Goal: Task Accomplishment & Management: Complete application form

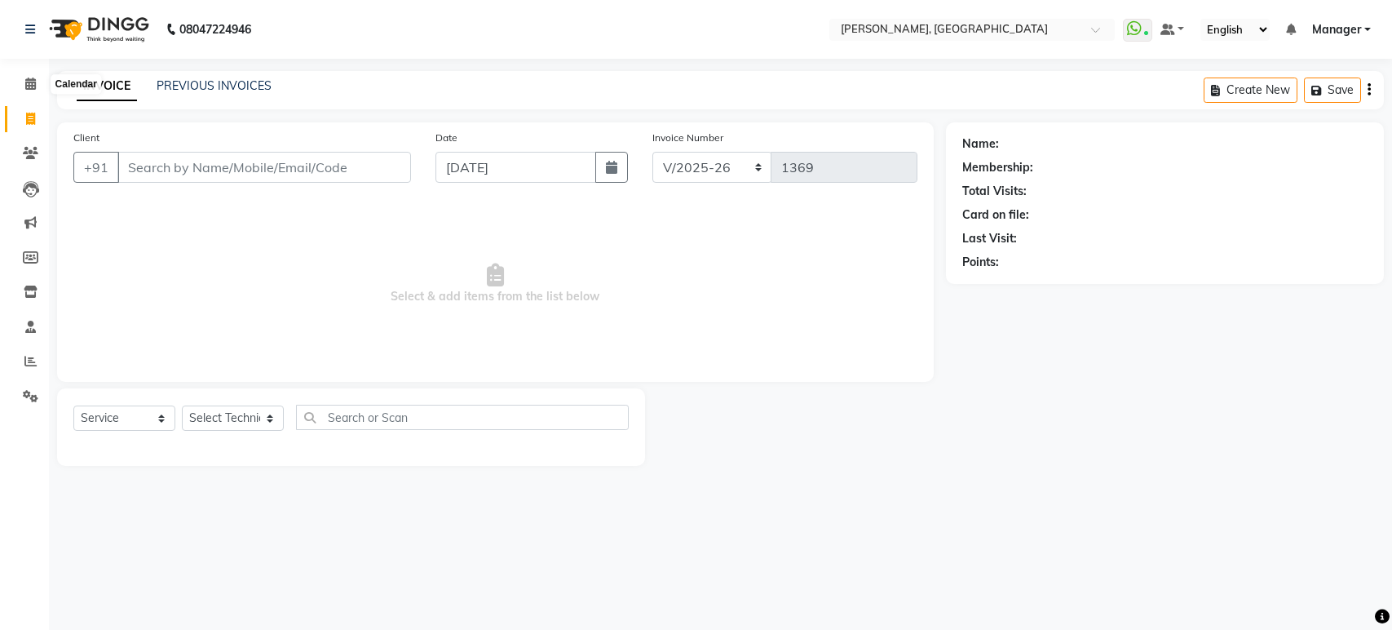
select select "4998"
select select "service"
click at [20, 82] on span at bounding box center [30, 84] width 29 height 19
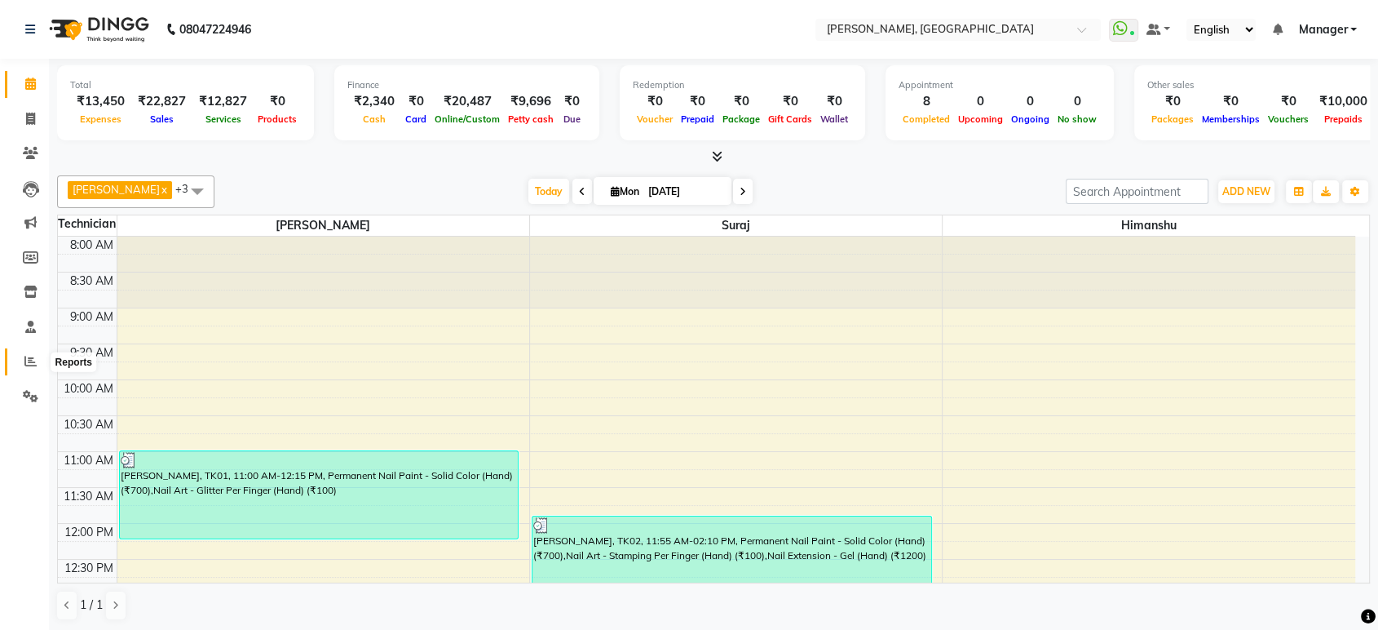
click at [33, 367] on icon at bounding box center [30, 361] width 12 height 12
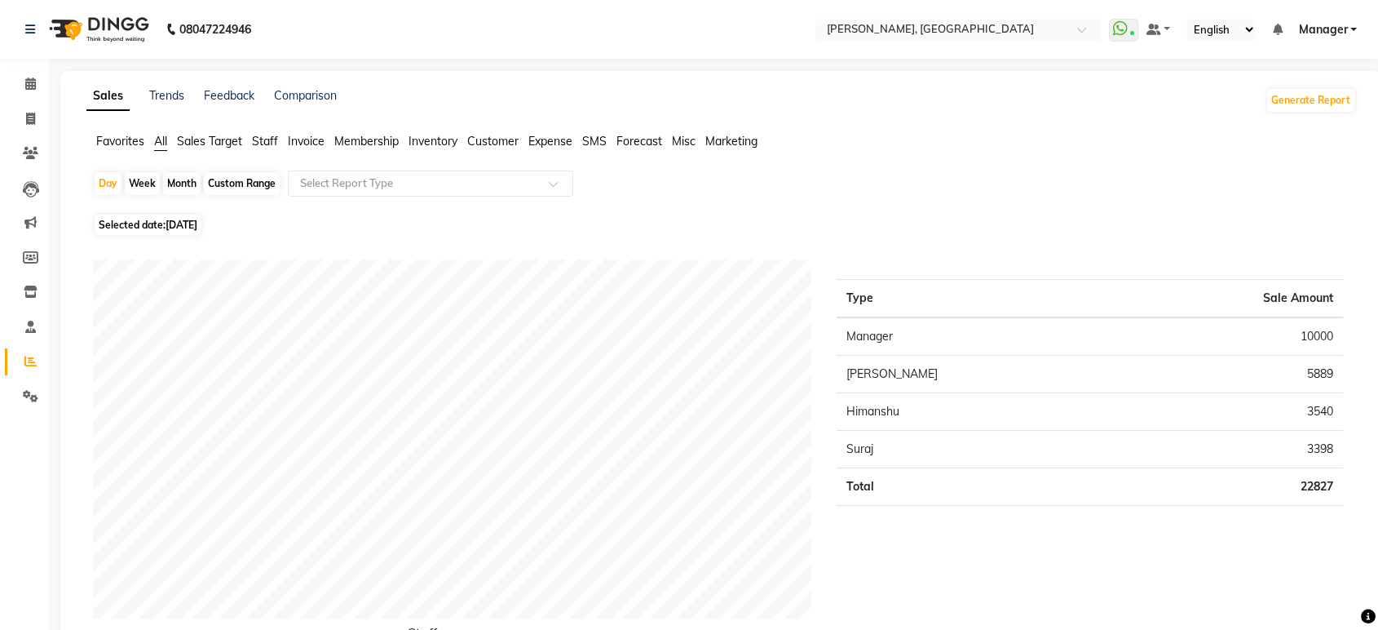
click at [302, 138] on span "Invoice" at bounding box center [306, 141] width 37 height 15
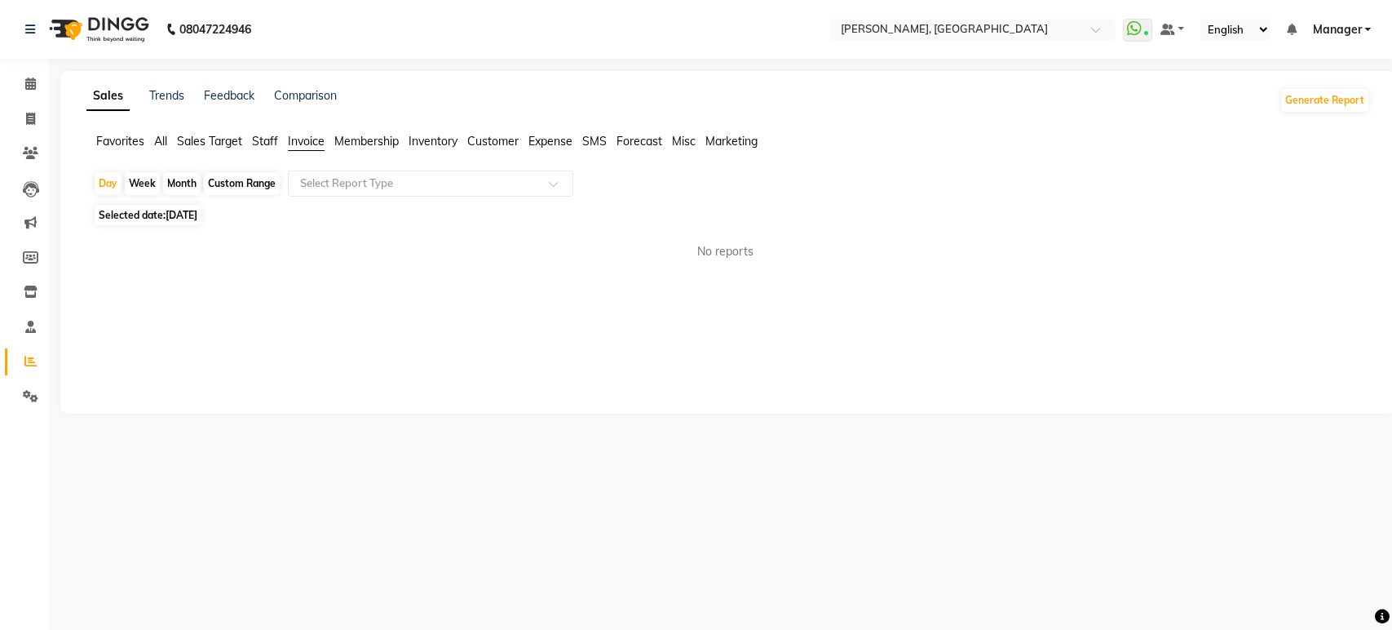
click at [274, 139] on span "Staff" at bounding box center [265, 141] width 26 height 15
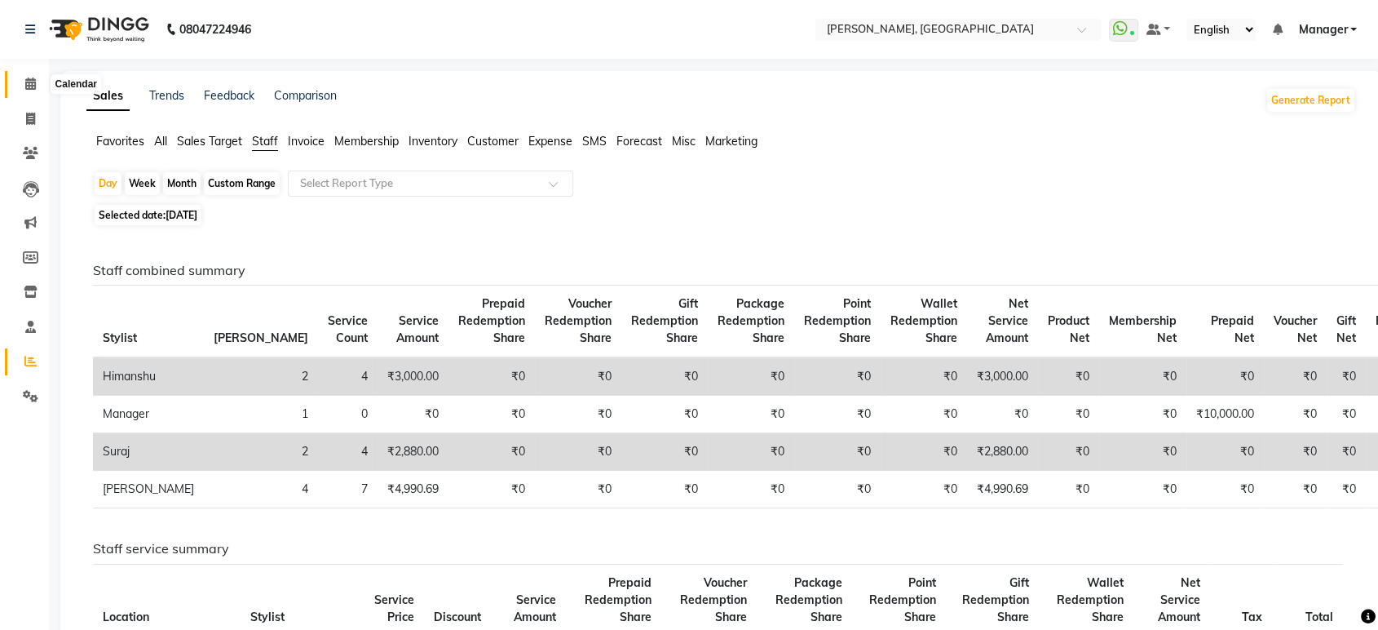
click at [26, 84] on icon at bounding box center [30, 83] width 11 height 12
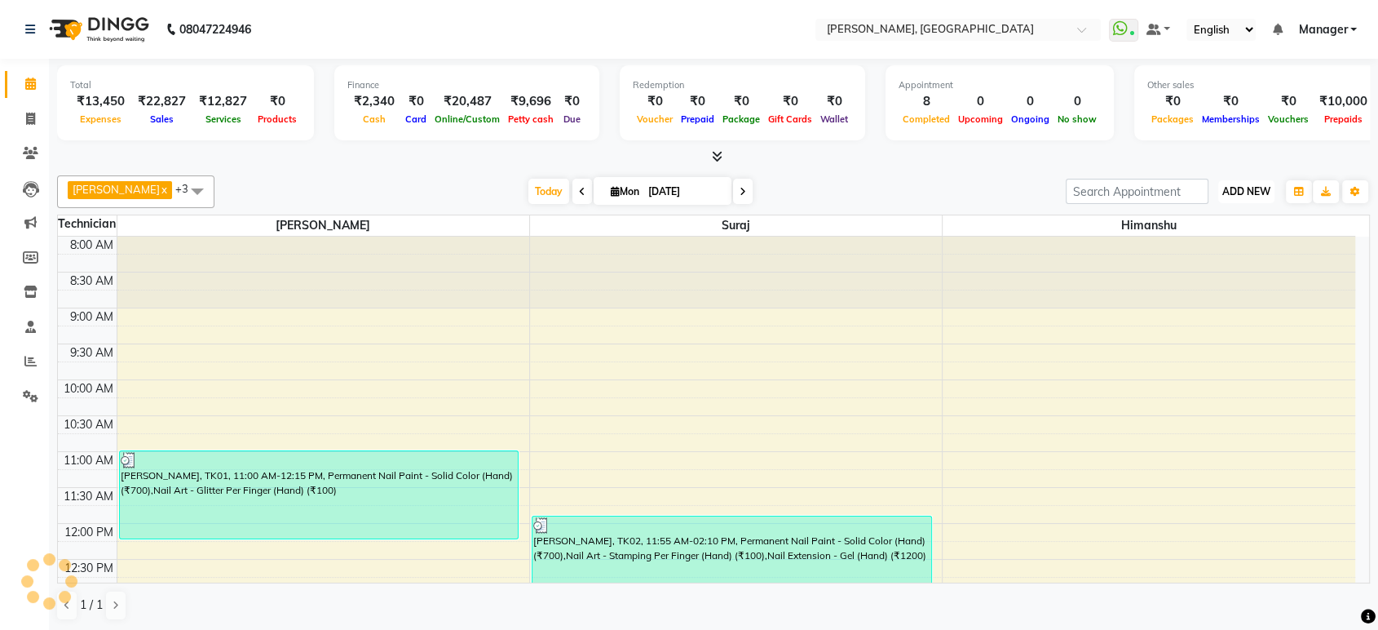
click at [1231, 193] on span "ADD NEW" at bounding box center [1247, 191] width 48 height 12
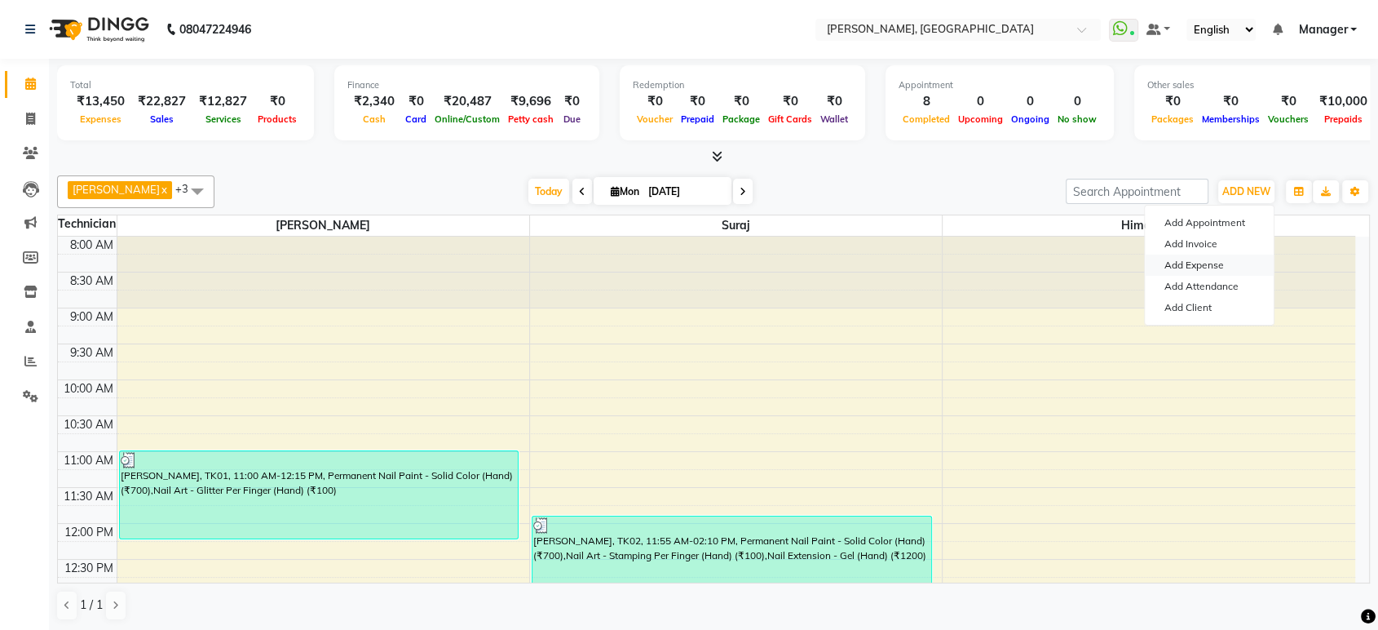
click at [1207, 264] on link "Add Expense" at bounding box center [1209, 264] width 129 height 21
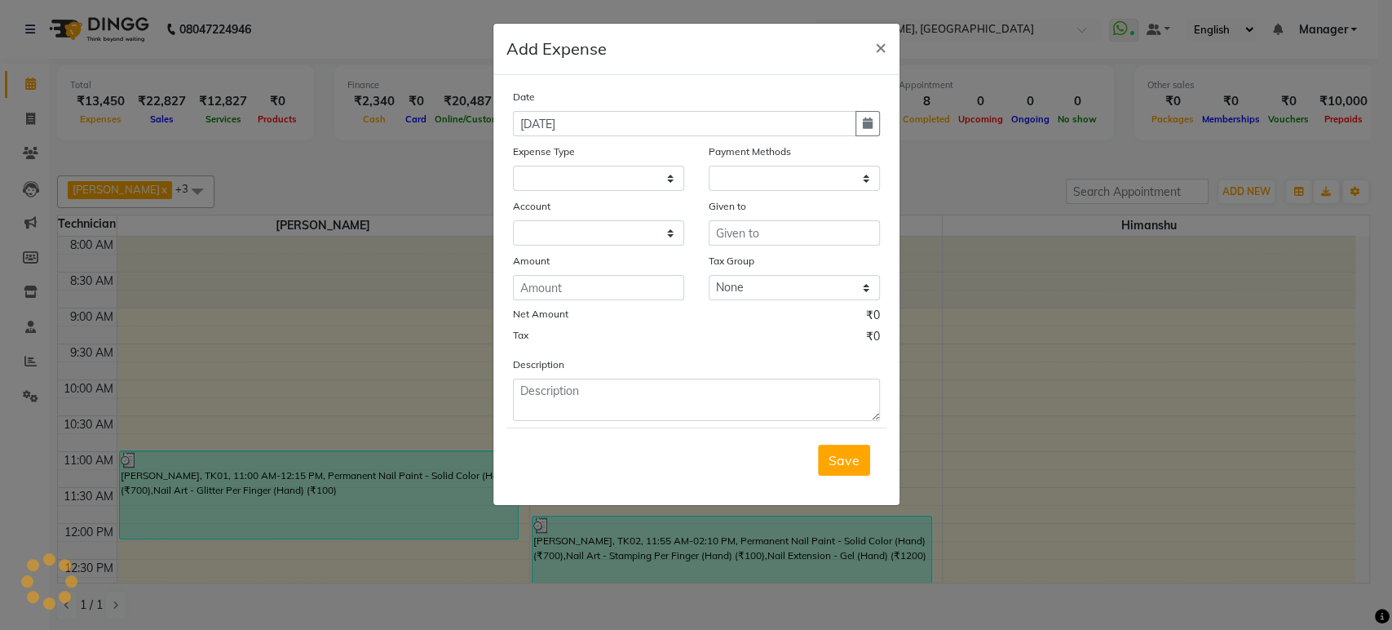
select select
select select "1"
select select "3887"
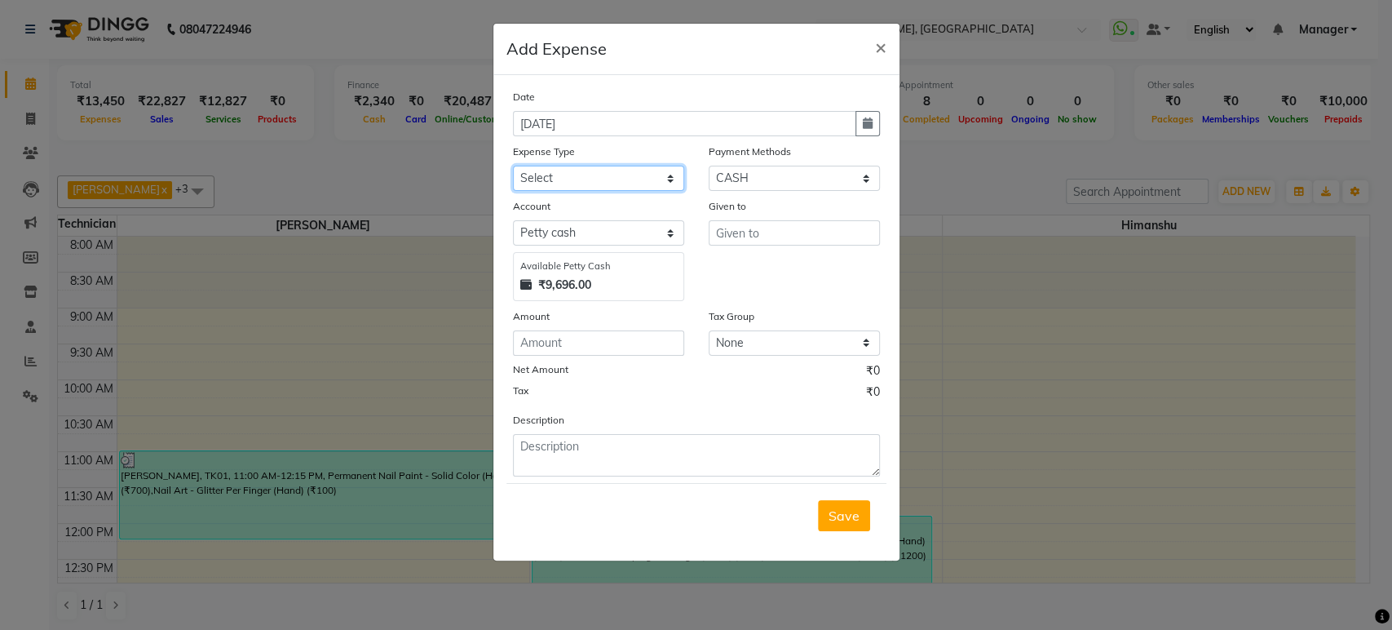
click at [626, 175] on select "Select acetone Advance Salary bank deposite BBMP Beauty products Bed charges BI…" at bounding box center [598, 178] width 171 height 25
select select "20096"
click at [513, 166] on select "Select acetone Advance Salary bank deposite BBMP Beauty products Bed charges BI…" at bounding box center [598, 178] width 171 height 25
click at [544, 230] on select "Select Petty cash Default account" at bounding box center [598, 232] width 171 height 25
click at [588, 228] on select "Select Petty cash Default account" at bounding box center [598, 232] width 171 height 25
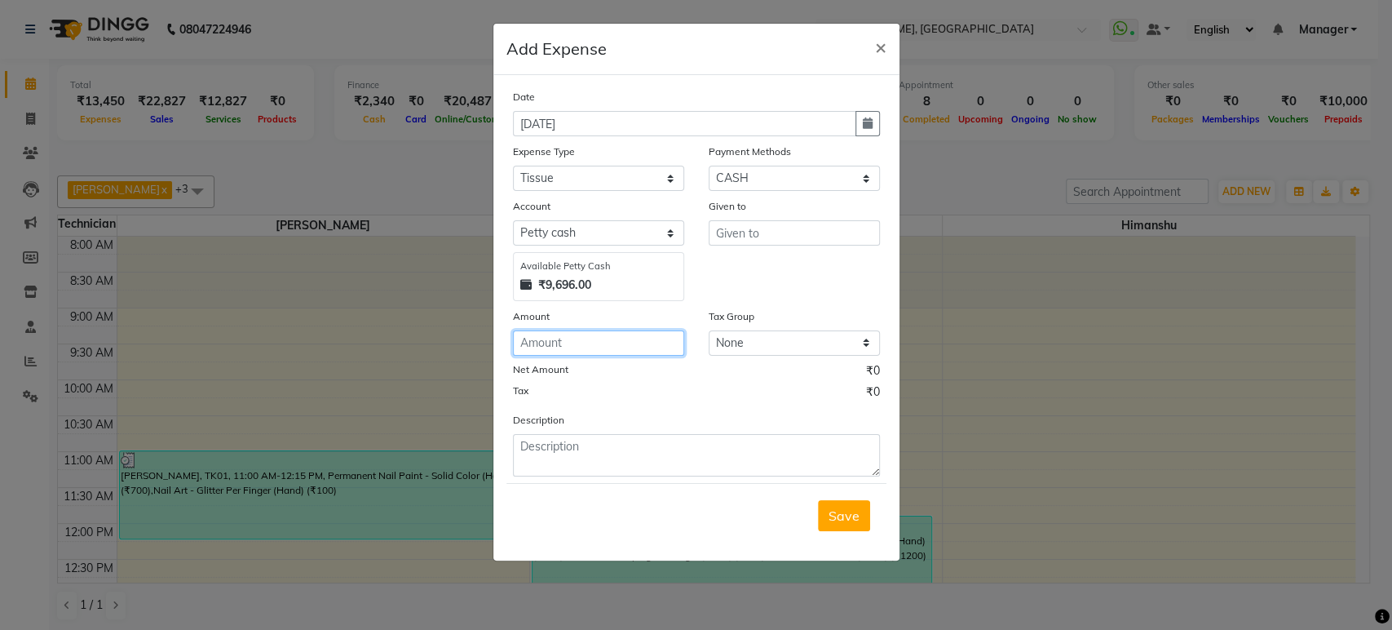
click at [551, 336] on input "number" at bounding box center [598, 342] width 171 height 25
type input "360"
click at [726, 230] on input "text" at bounding box center [794, 232] width 171 height 25
type input "lulu"
click at [843, 507] on span "Save" at bounding box center [844, 515] width 31 height 16
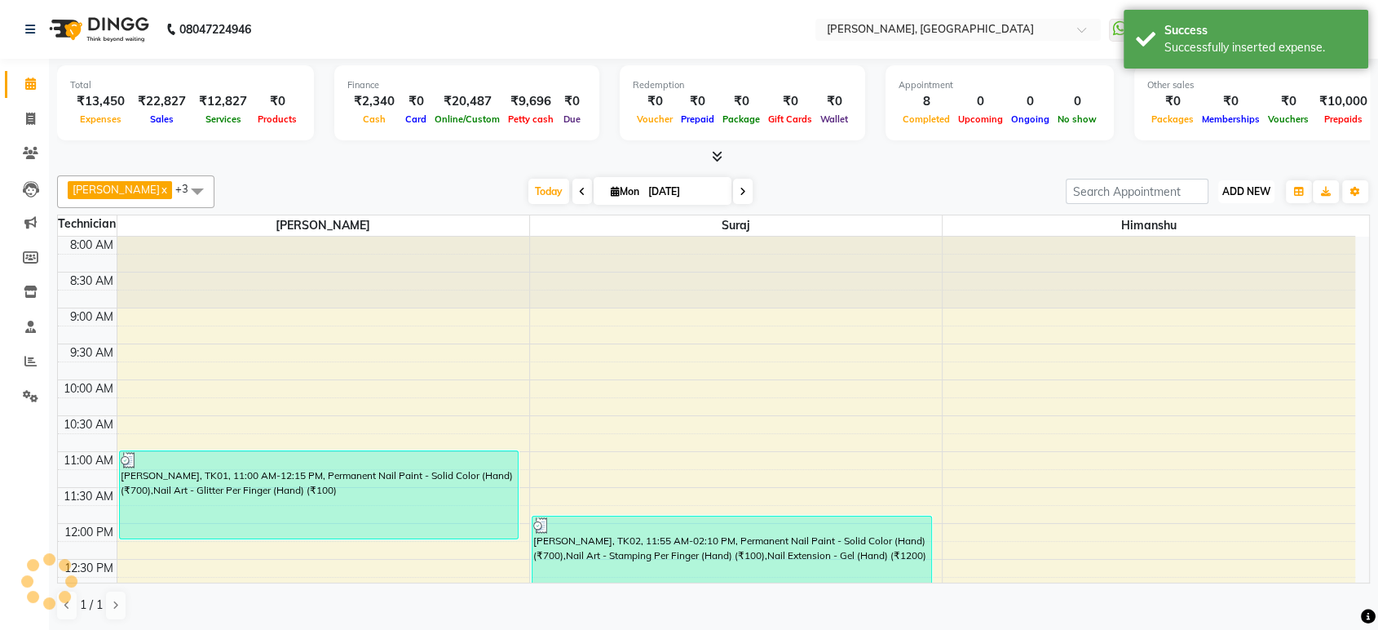
click at [1247, 190] on span "ADD NEW" at bounding box center [1247, 191] width 48 height 12
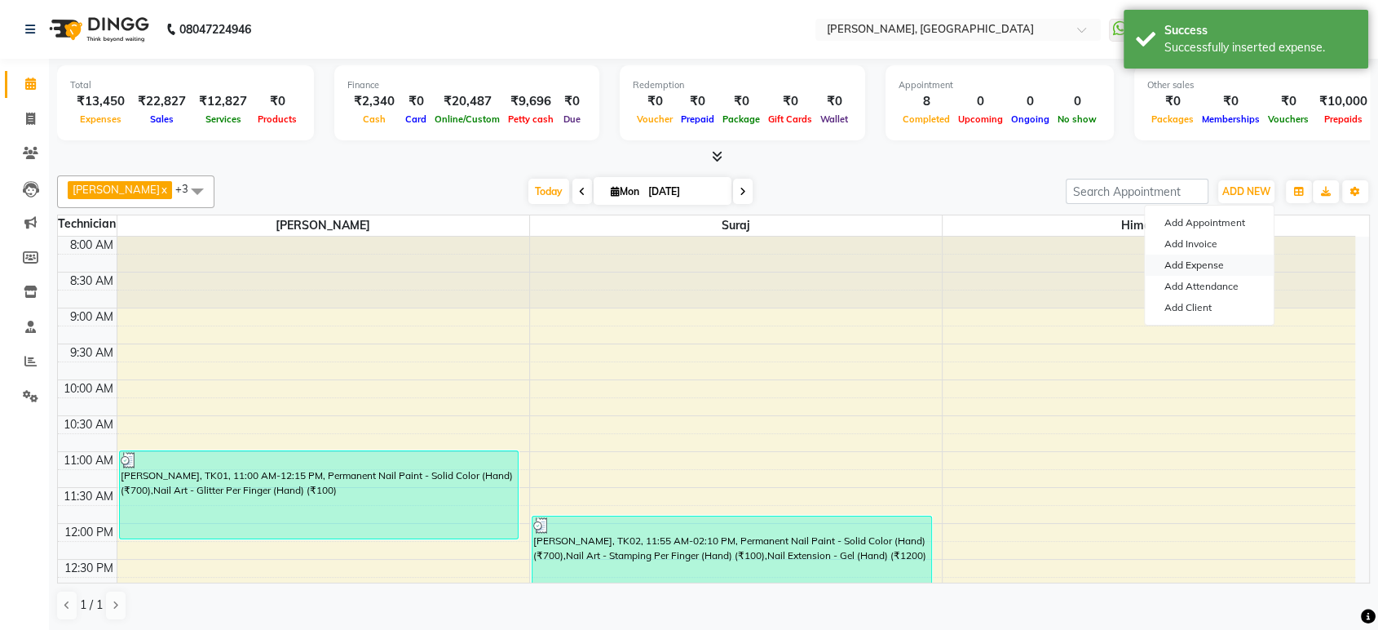
click at [1188, 265] on link "Add Expense" at bounding box center [1209, 264] width 129 height 21
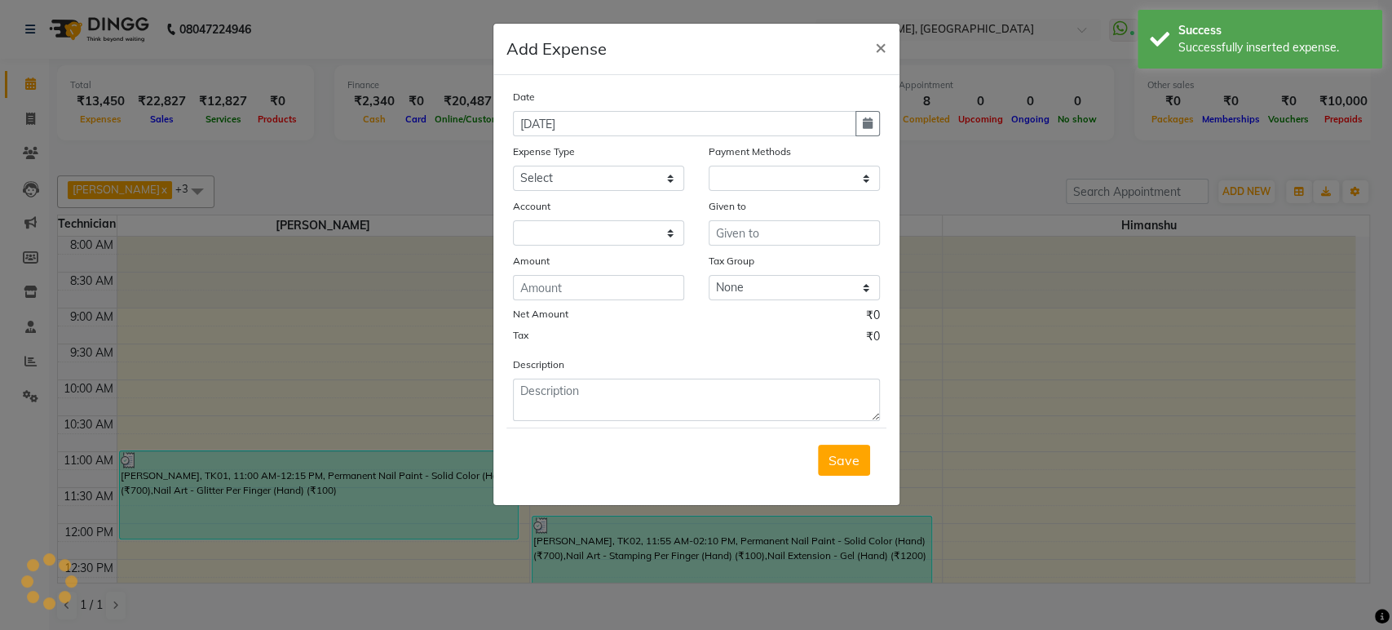
select select "1"
select select "3887"
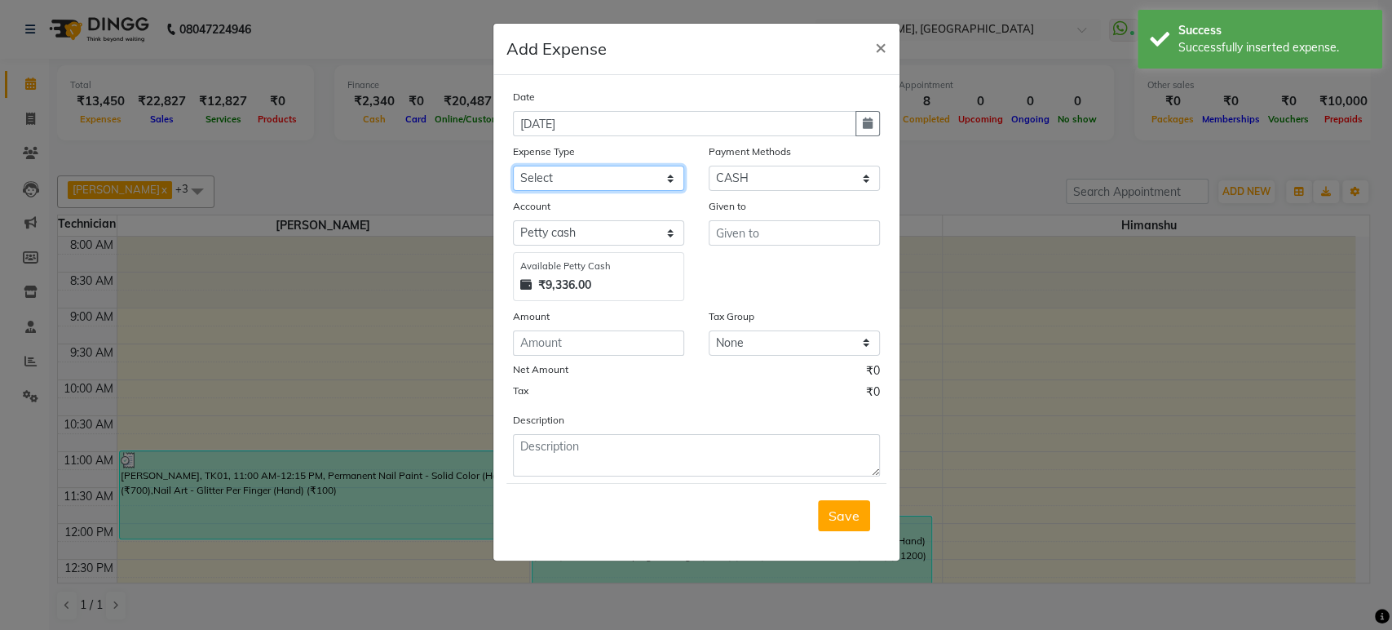
click at [612, 179] on select "Select acetone Advance Salary bank deposite BBMP Beauty products Bed charges BI…" at bounding box center [598, 178] width 171 height 25
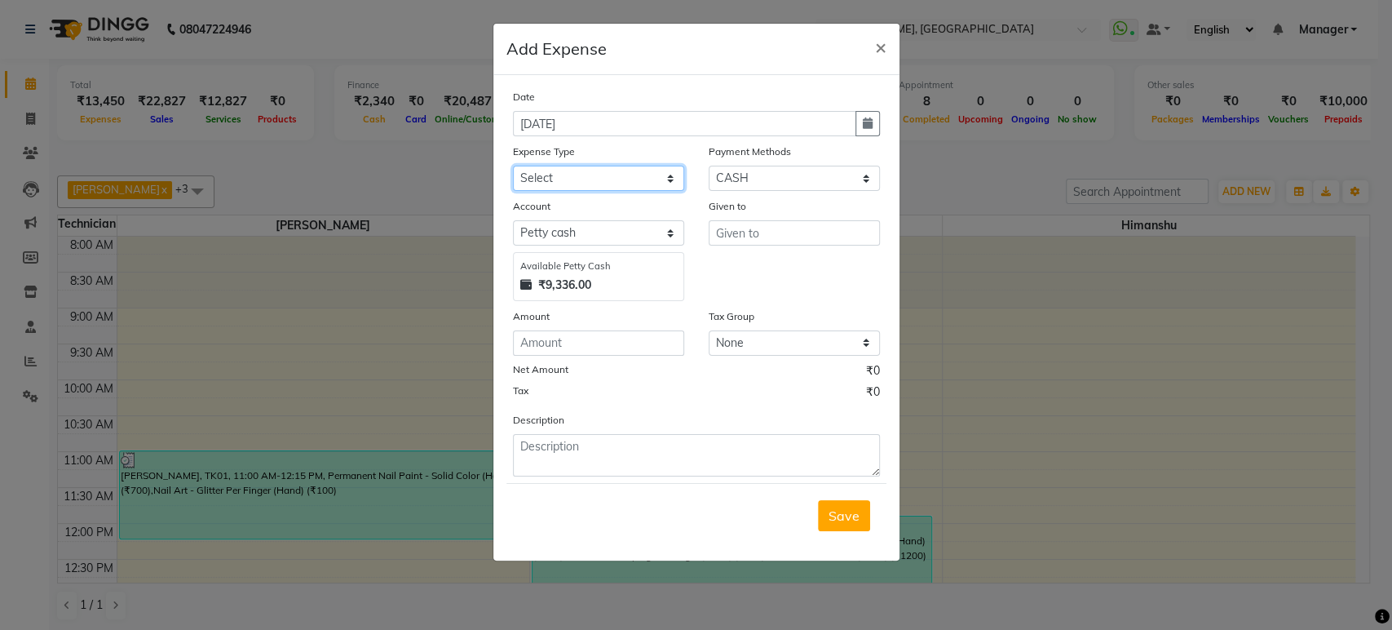
select select "23921"
click at [513, 166] on select "Select acetone Advance Salary bank deposite BBMP Beauty products Bed charges BI…" at bounding box center [598, 178] width 171 height 25
click at [589, 342] on input "number" at bounding box center [598, 342] width 171 height 25
type input "387"
click at [722, 231] on input "text" at bounding box center [794, 232] width 171 height 25
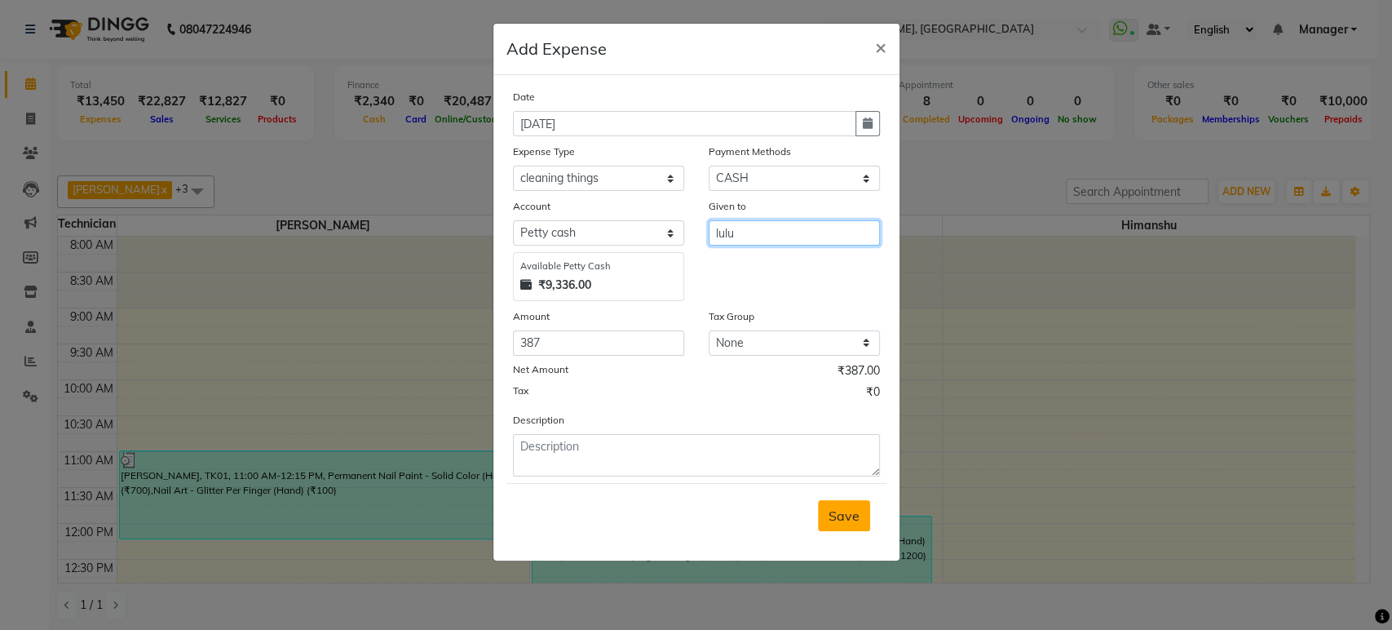
type input "lulu"
click at [848, 512] on span "Save" at bounding box center [844, 515] width 31 height 16
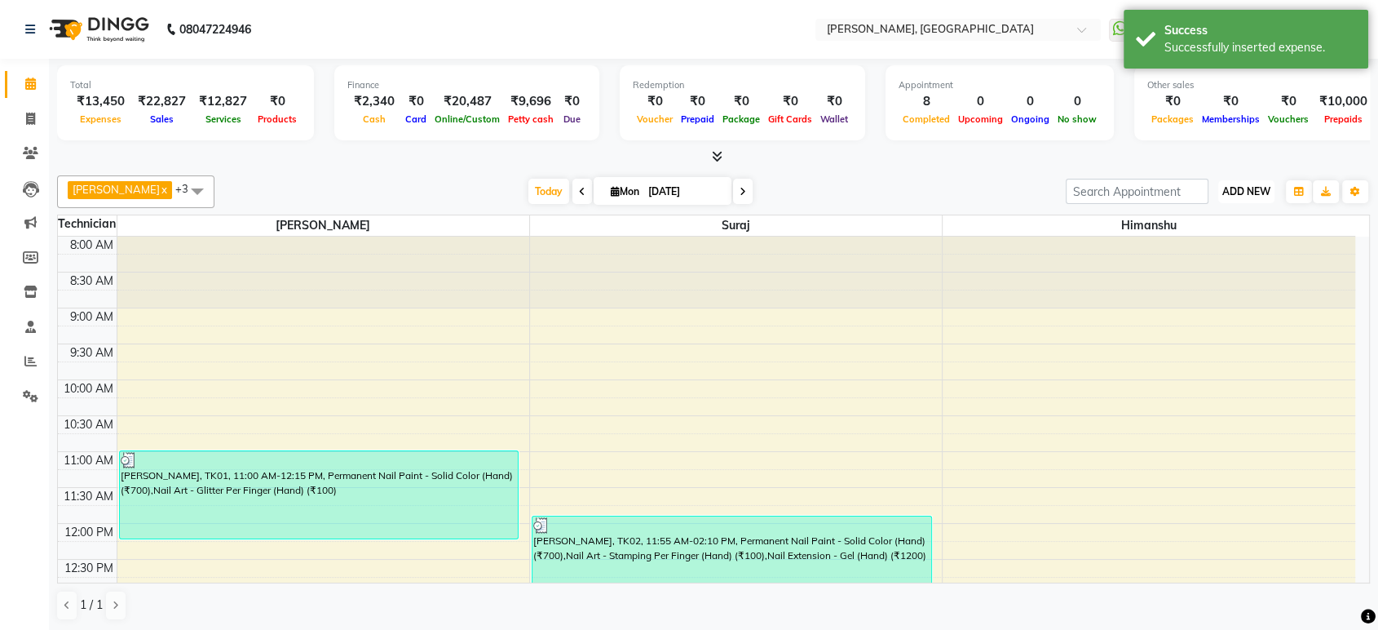
click at [1241, 190] on span "ADD NEW" at bounding box center [1247, 191] width 48 height 12
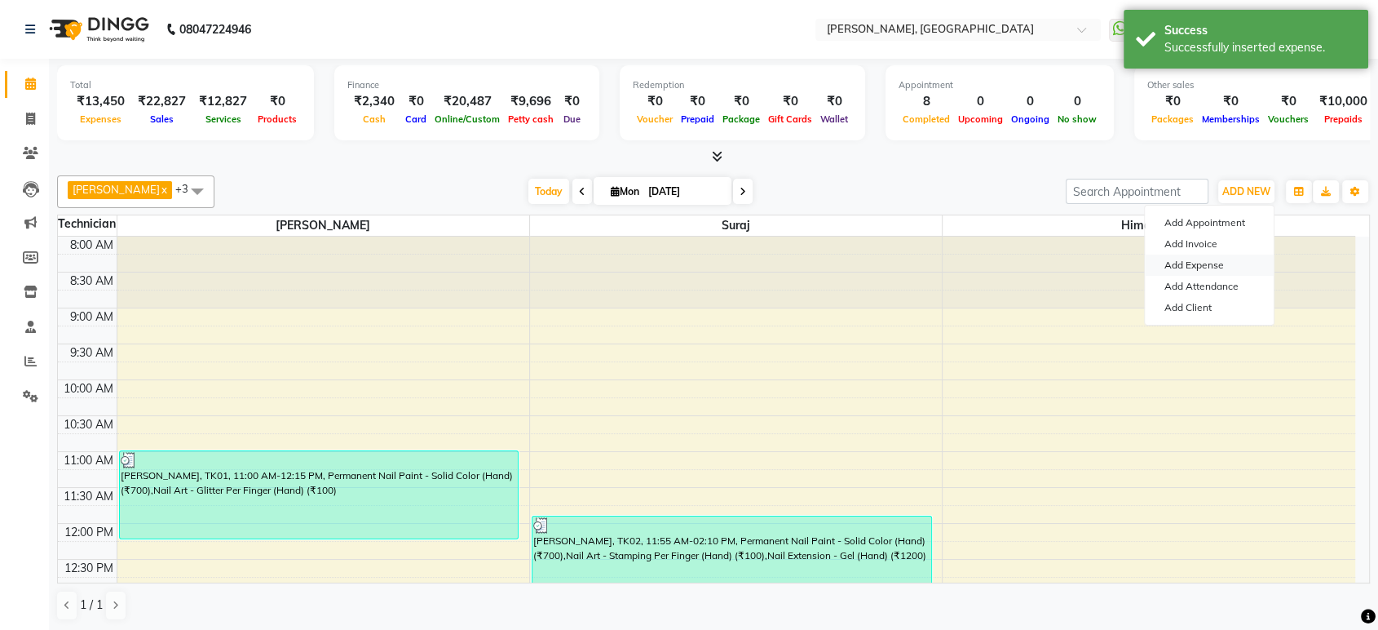
click at [1208, 268] on link "Add Expense" at bounding box center [1209, 264] width 129 height 21
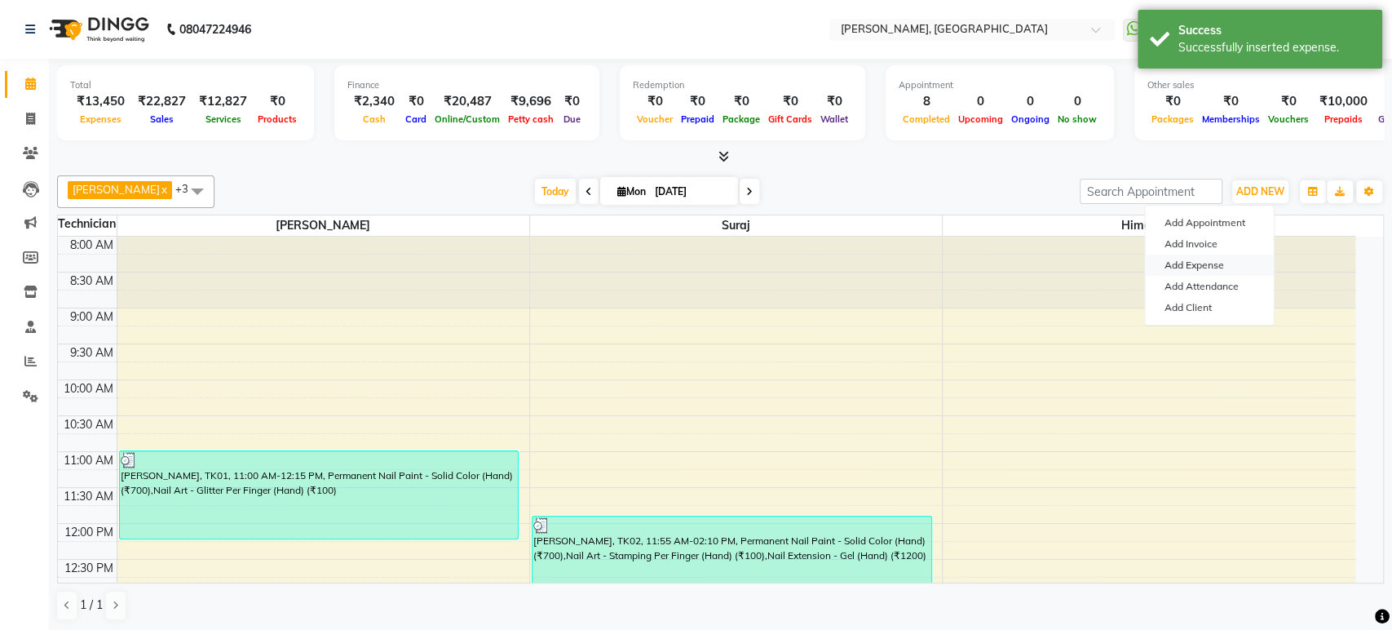
select select "1"
select select "3887"
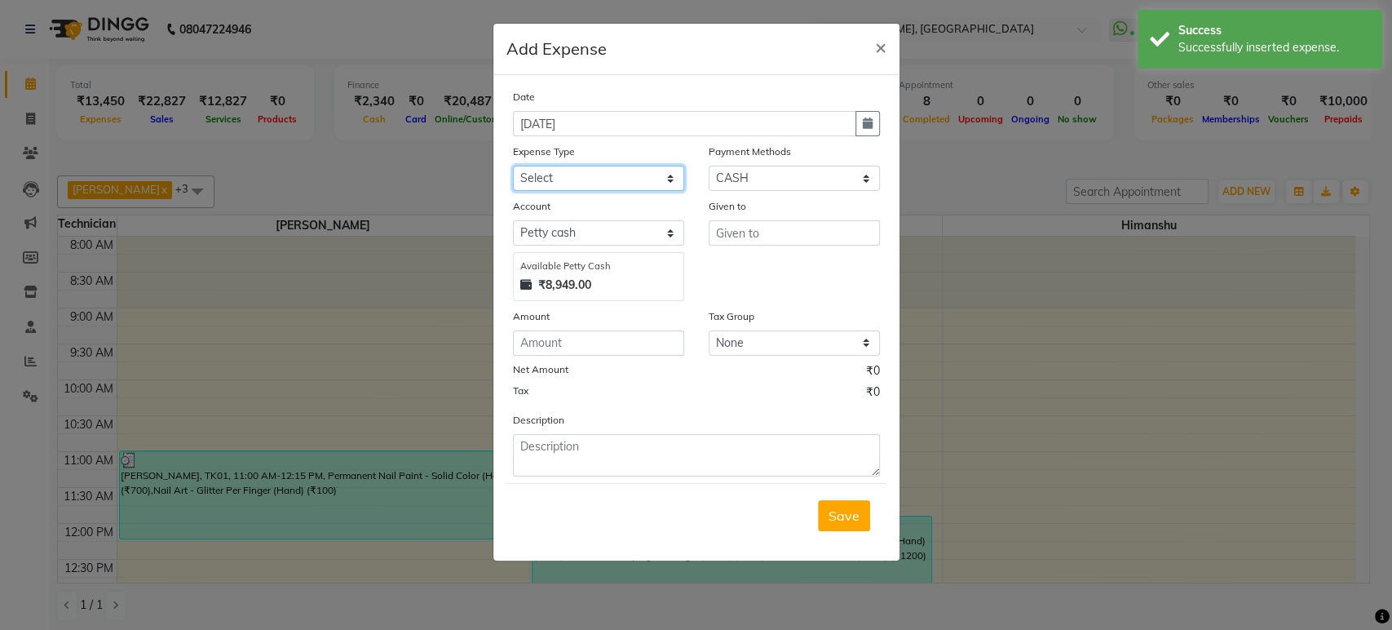
click at [575, 185] on select "Select acetone Advance Salary bank deposite BBMP Beauty products Bed charges BI…" at bounding box center [598, 178] width 171 height 25
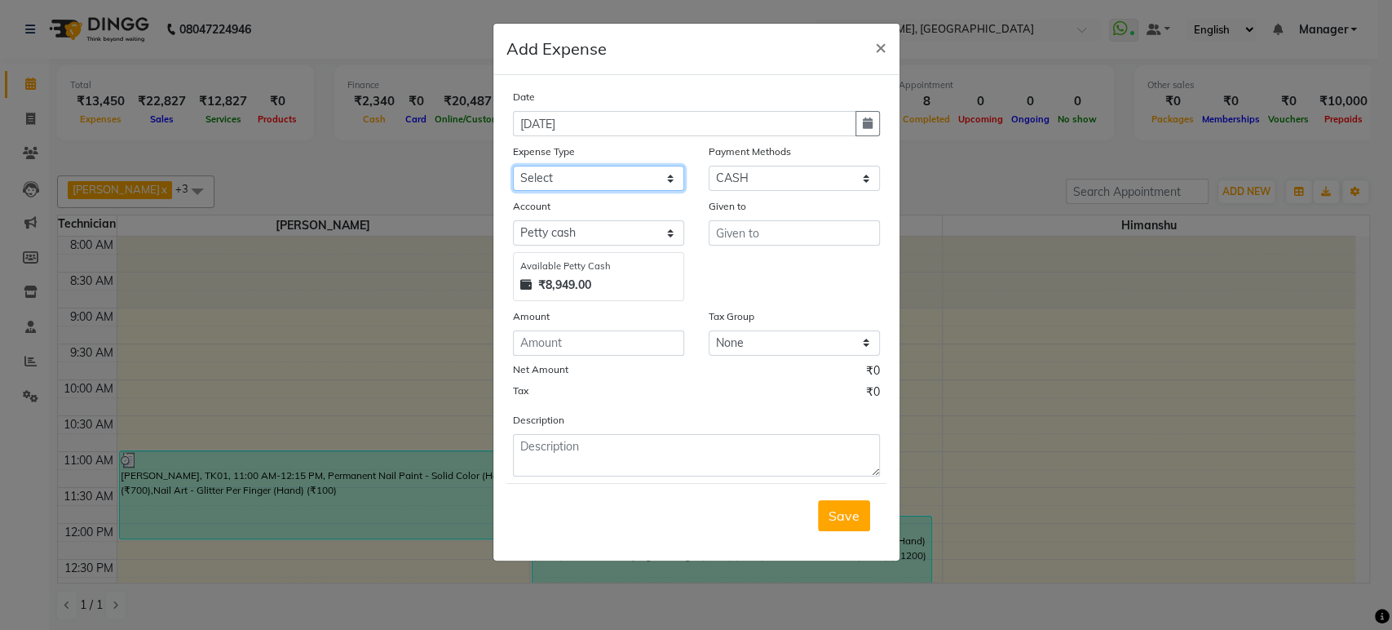
select select "21683"
click at [513, 166] on select "Select acetone Advance Salary bank deposite BBMP Beauty products Bed charges BI…" at bounding box center [598, 178] width 171 height 25
click at [525, 341] on input "number" at bounding box center [598, 342] width 171 height 25
type input "132"
click at [750, 225] on input "text" at bounding box center [794, 232] width 171 height 25
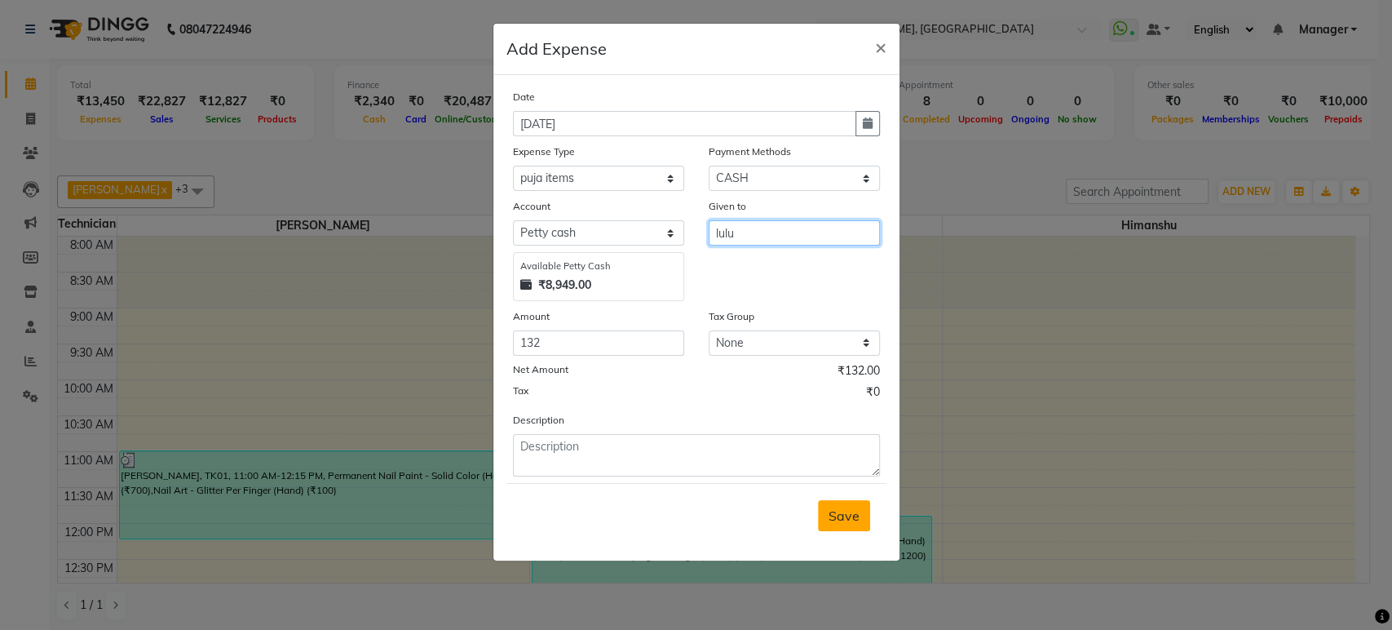
type input "lulu"
click at [855, 502] on button "Save" at bounding box center [844, 515] width 52 height 31
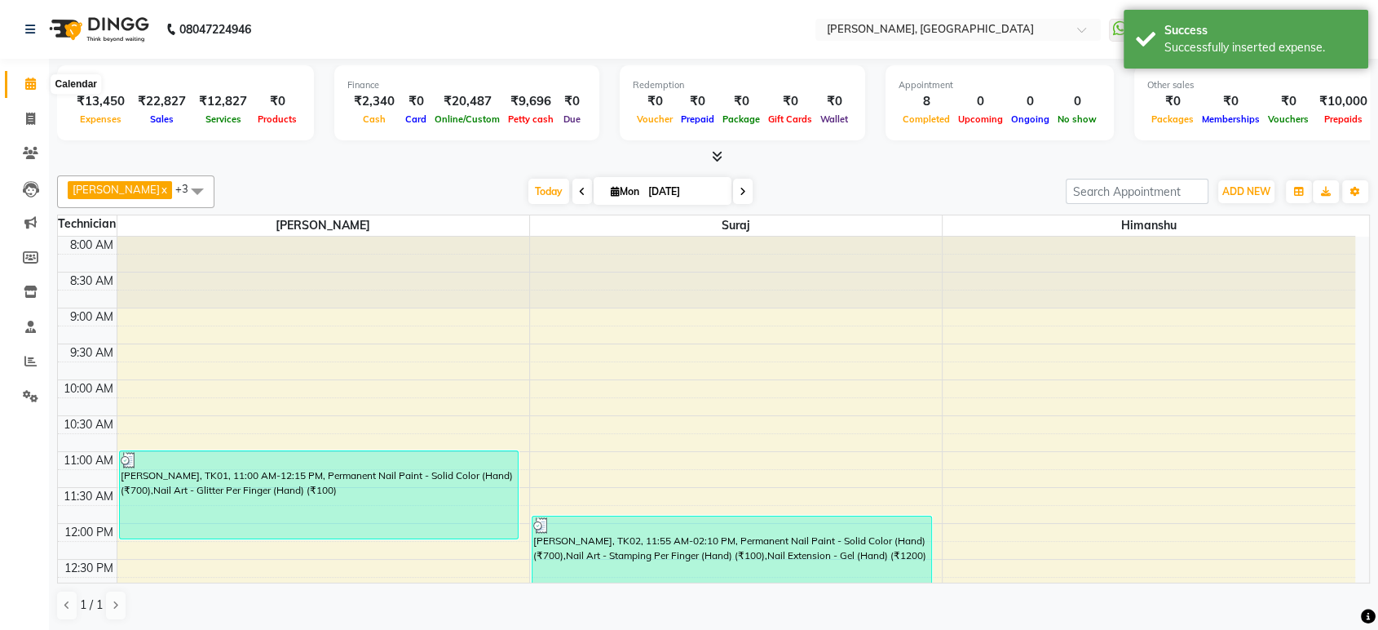
click at [20, 81] on span at bounding box center [30, 84] width 29 height 19
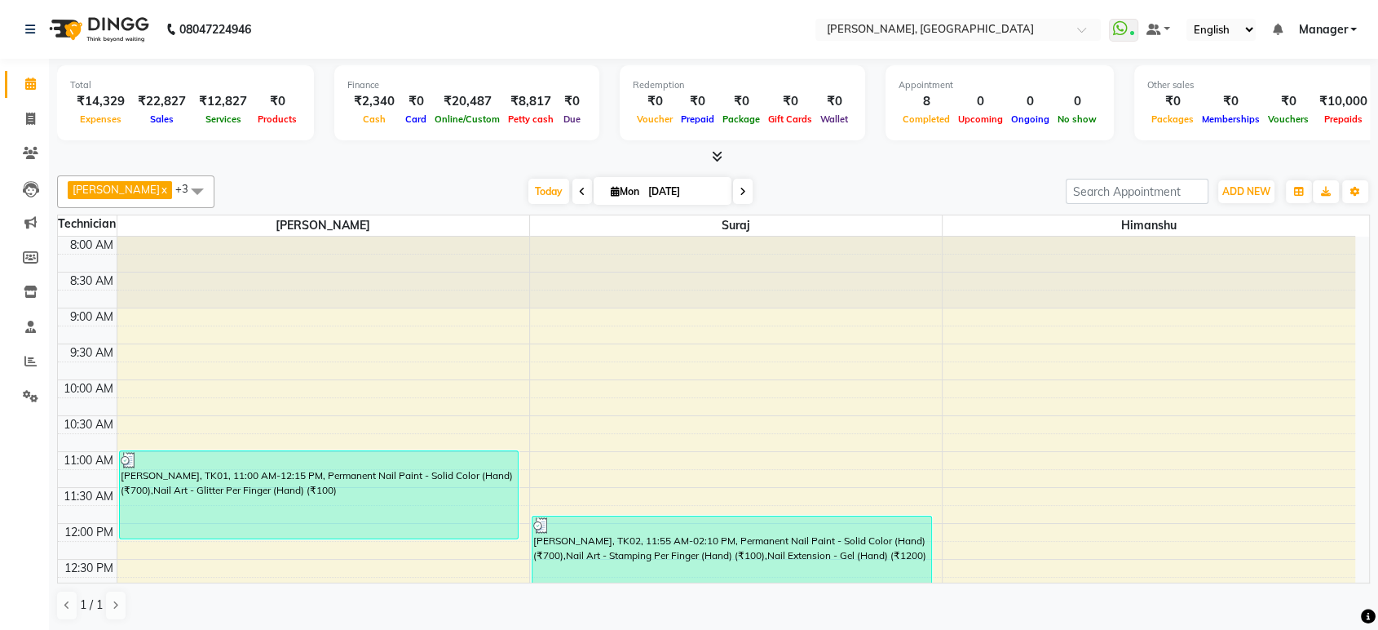
click at [713, 148] on span at bounding box center [714, 156] width 17 height 17
